Goal: Information Seeking & Learning: Learn about a topic

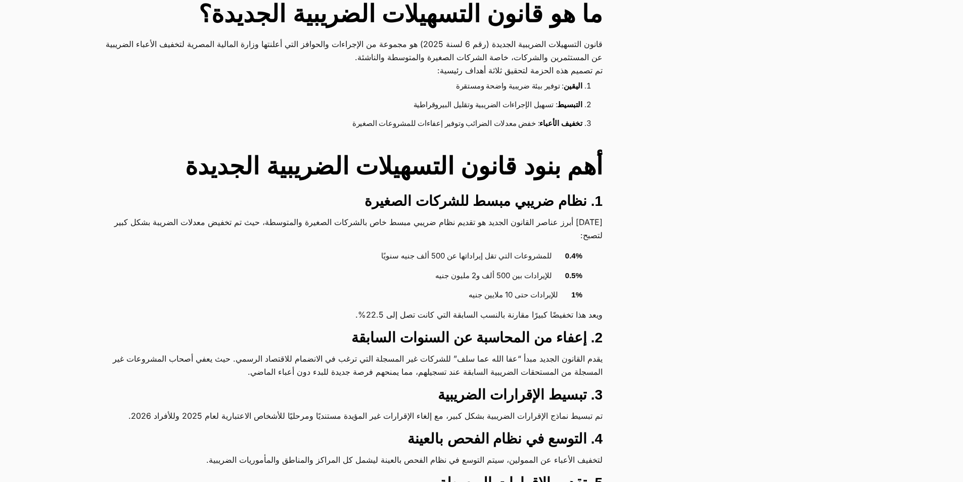
click at [542, 258] on li "0.4% للمشروعات التي تقل إيراداتها عن 500 ألف جنيه سنويًا" at bounding box center [345, 257] width 473 height 20
click at [540, 293] on li "1% للإيرادات حتى 10 ملايين جنيه" at bounding box center [345, 296] width 473 height 20
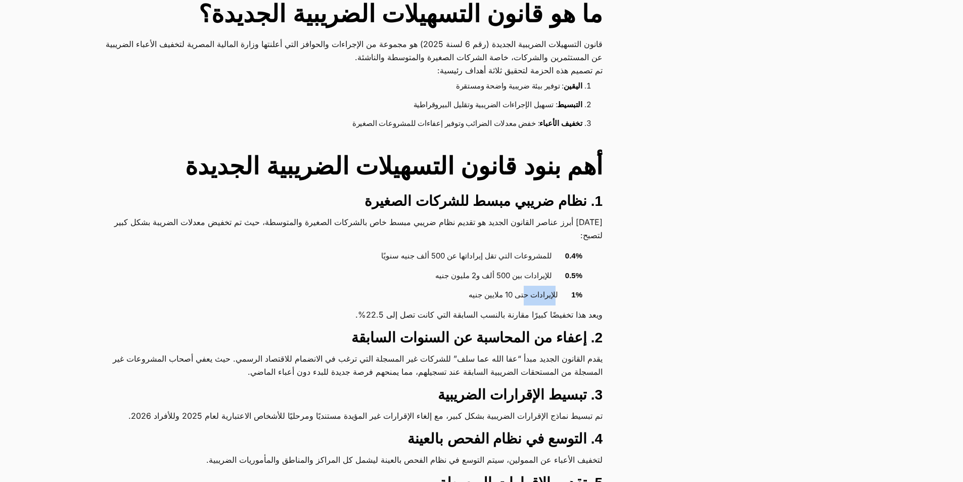
click at [540, 293] on li "1% للإيرادات حتى 10 ملايين جنيه" at bounding box center [345, 296] width 473 height 20
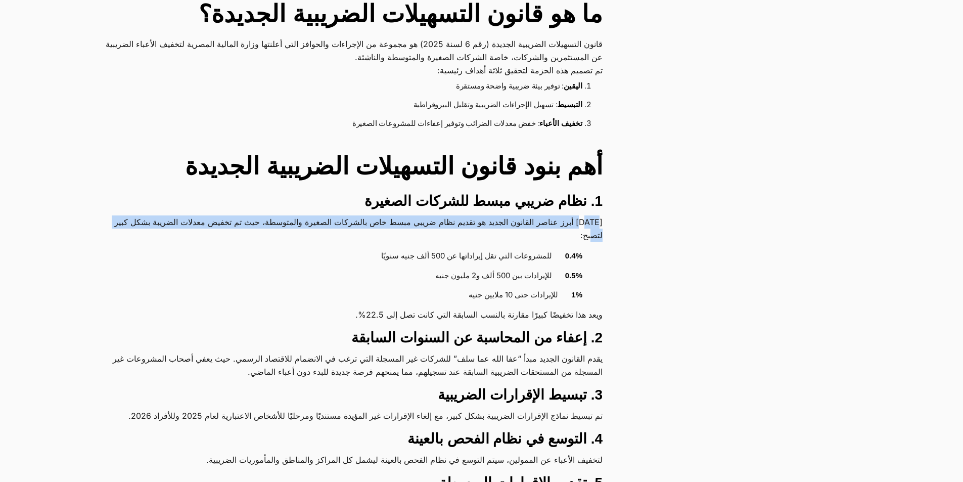
drag, startPoint x: 584, startPoint y: 213, endPoint x: 184, endPoint y: 231, distance: 400.4
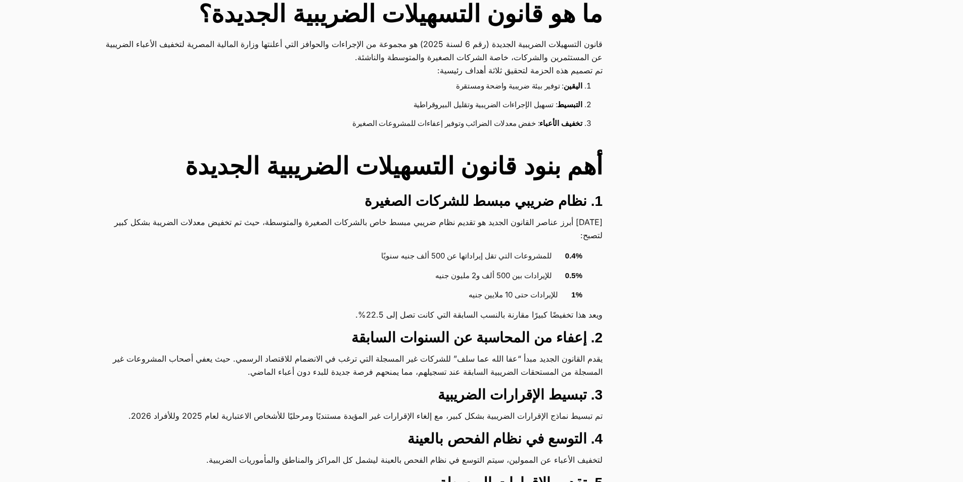
click at [459, 255] on li "0.4% للمشروعات التي تقل إيراداتها عن 500 ألف جنيه سنويًا" at bounding box center [345, 257] width 473 height 20
click at [532, 279] on li "0.5% للإيرادات بين 500 ألف و2 مليون جنيه" at bounding box center [345, 276] width 473 height 20
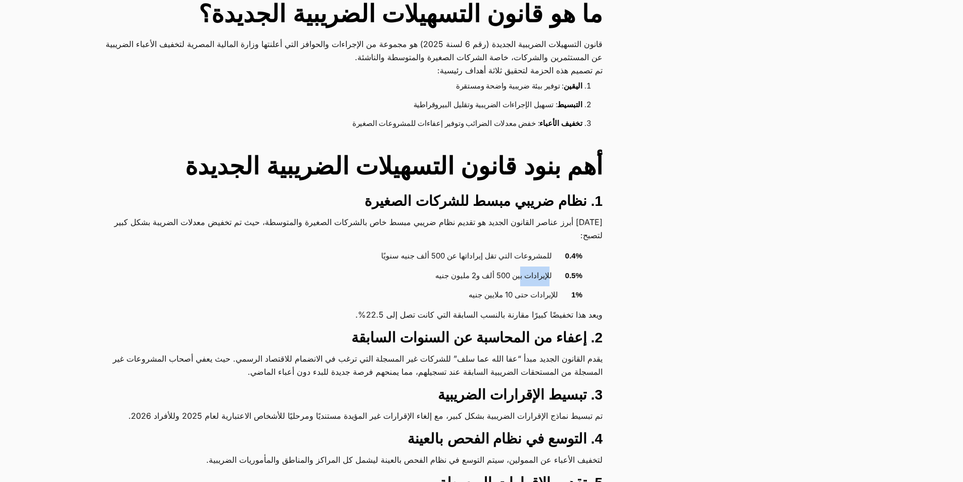
click at [532, 279] on li "0.5% للإيرادات بين 500 ألف و2 مليون جنيه" at bounding box center [345, 276] width 473 height 20
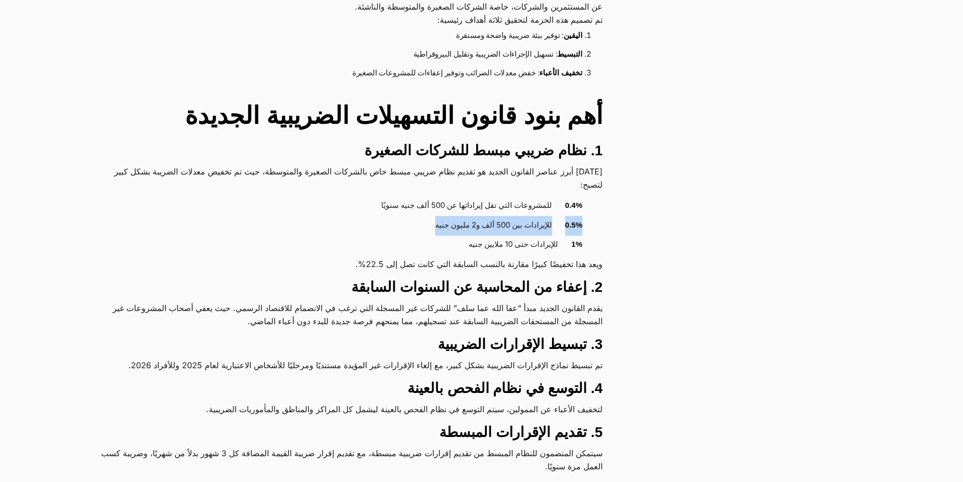
scroll to position [556, 0]
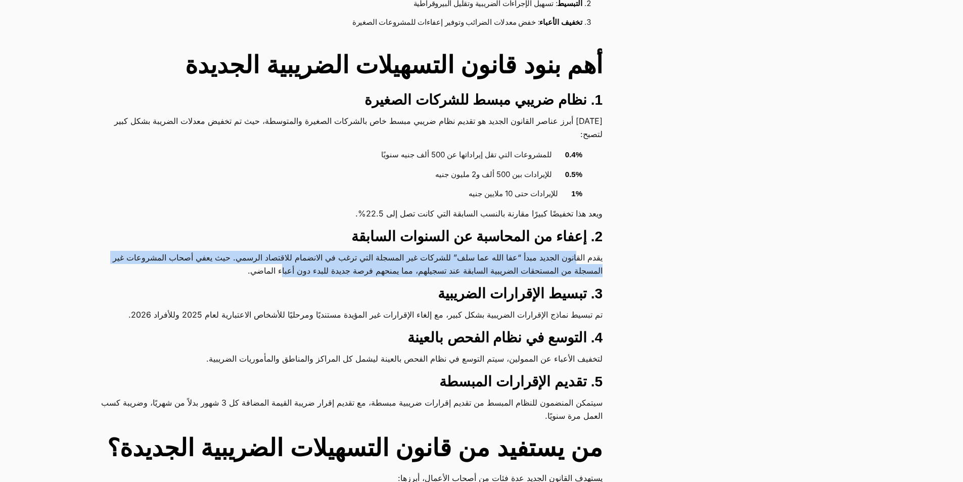
drag, startPoint x: 573, startPoint y: 256, endPoint x: 240, endPoint y: 265, distance: 332.9
click at [240, 265] on p "يقدم القانون الجديد مبدأ “عفا الله عما سلف” للشركات غير المسجلة التي ترغب في ال…" at bounding box center [351, 264] width 504 height 26
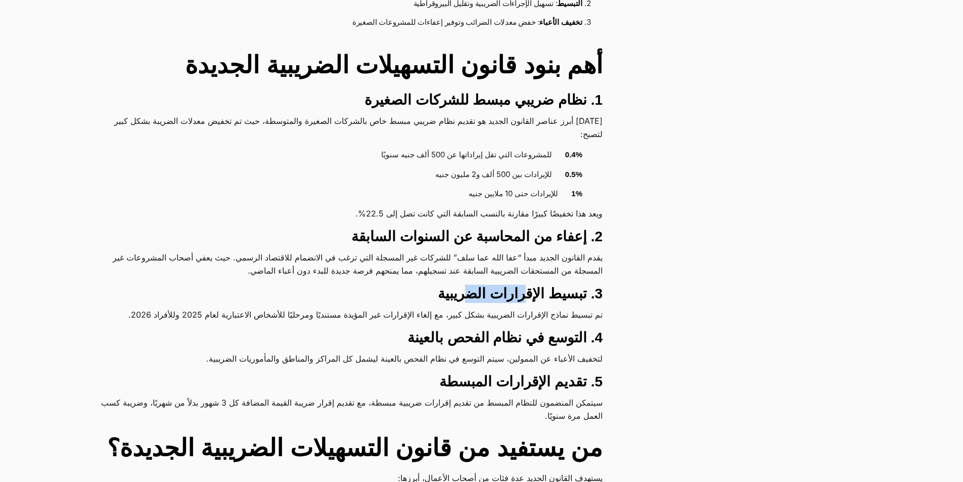
drag, startPoint x: 529, startPoint y: 294, endPoint x: 483, endPoint y: 297, distance: 45.6
click at [483, 297] on h3 "3. تبسيط الإقرارات الضريبية" at bounding box center [351, 294] width 504 height 18
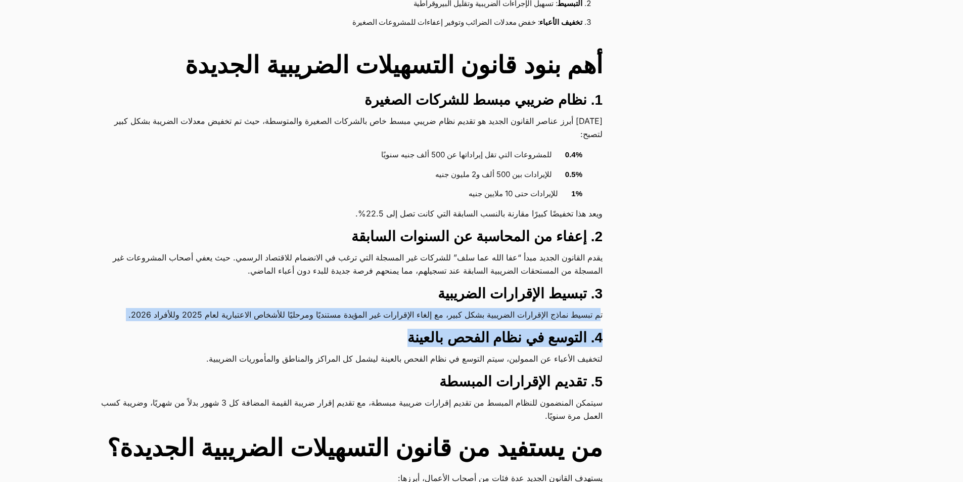
drag, startPoint x: 599, startPoint y: 315, endPoint x: 255, endPoint y: 323, distance: 344.0
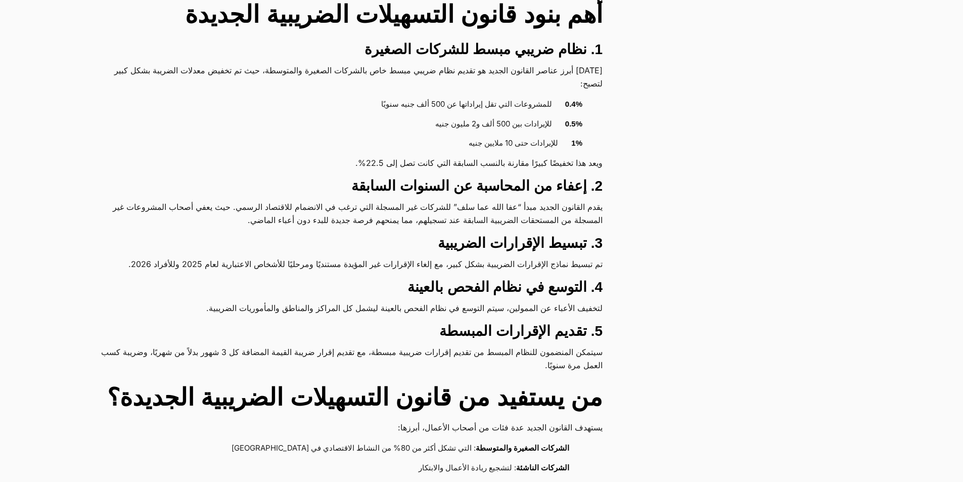
drag, startPoint x: 601, startPoint y: 308, endPoint x: 411, endPoint y: 297, distance: 190.5
click at [415, 333] on h3 "5. تقديم الإقرارات المبسطة" at bounding box center [351, 331] width 504 height 18
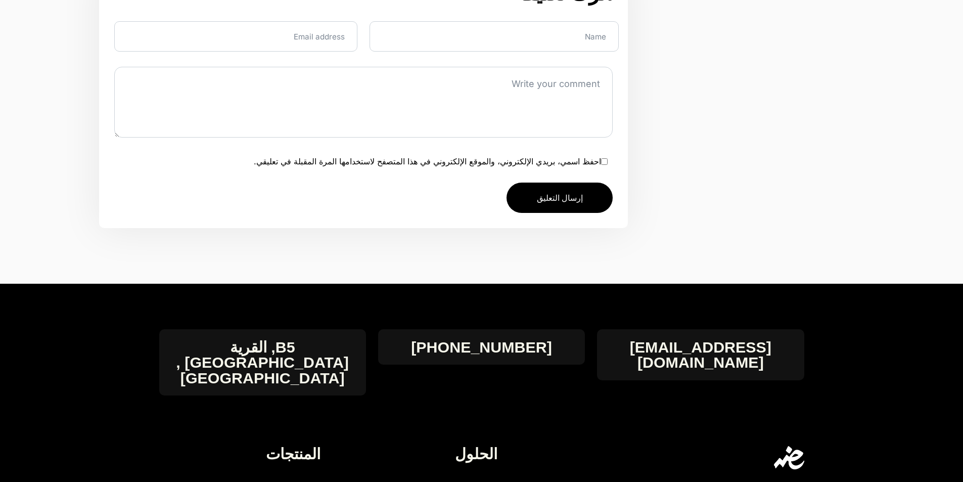
scroll to position [2530, 0]
